Goal: Navigation & Orientation: Find specific page/section

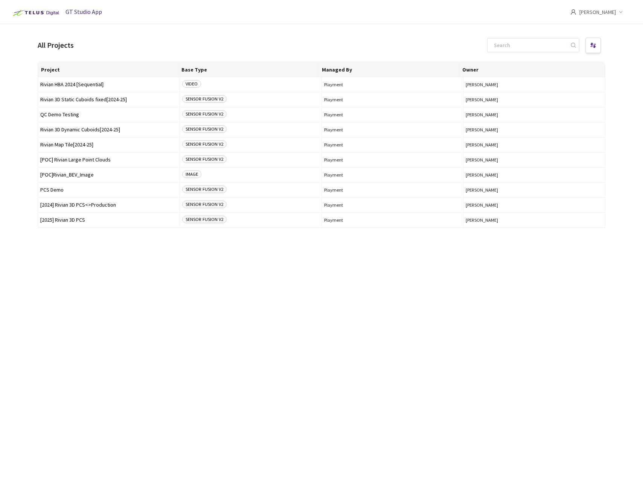
click at [100, 269] on div "Project Base Type Managed By Owner Rivian HBA 2024 [Sequential] VIDEO Playment …" at bounding box center [322, 265] width 568 height 406
click at [84, 128] on span "Rivian 3D Dynamic Cuboids[2024-25]" at bounding box center [108, 130] width 137 height 6
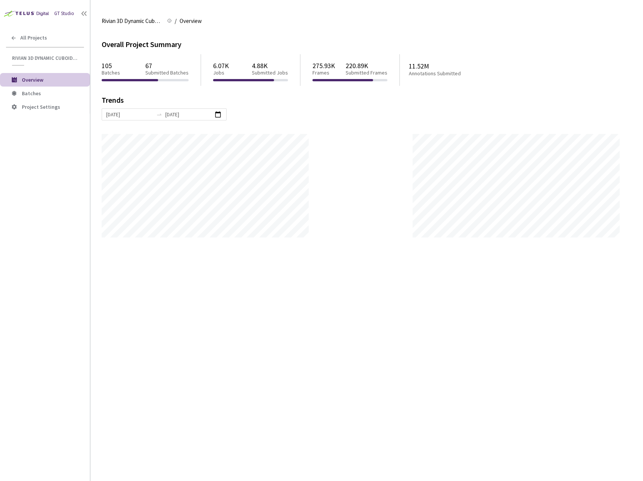
scroll to position [481, 643]
click at [46, 38] on span "All Projects" at bounding box center [33, 38] width 27 height 6
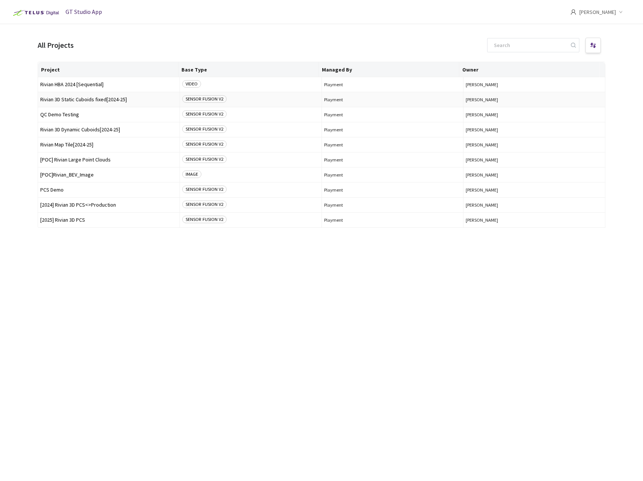
click at [92, 97] on span "Rivian 3D Static Cuboids fixed[2024-25]" at bounding box center [108, 100] width 137 height 6
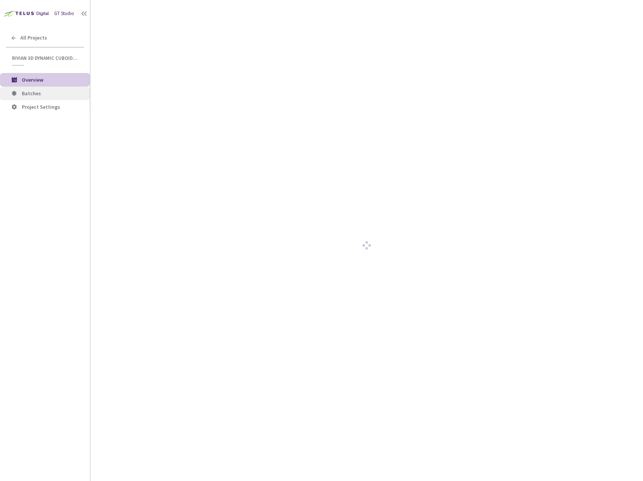
click at [46, 93] on span "Batches" at bounding box center [53, 93] width 62 height 6
